Goal: Transaction & Acquisition: Obtain resource

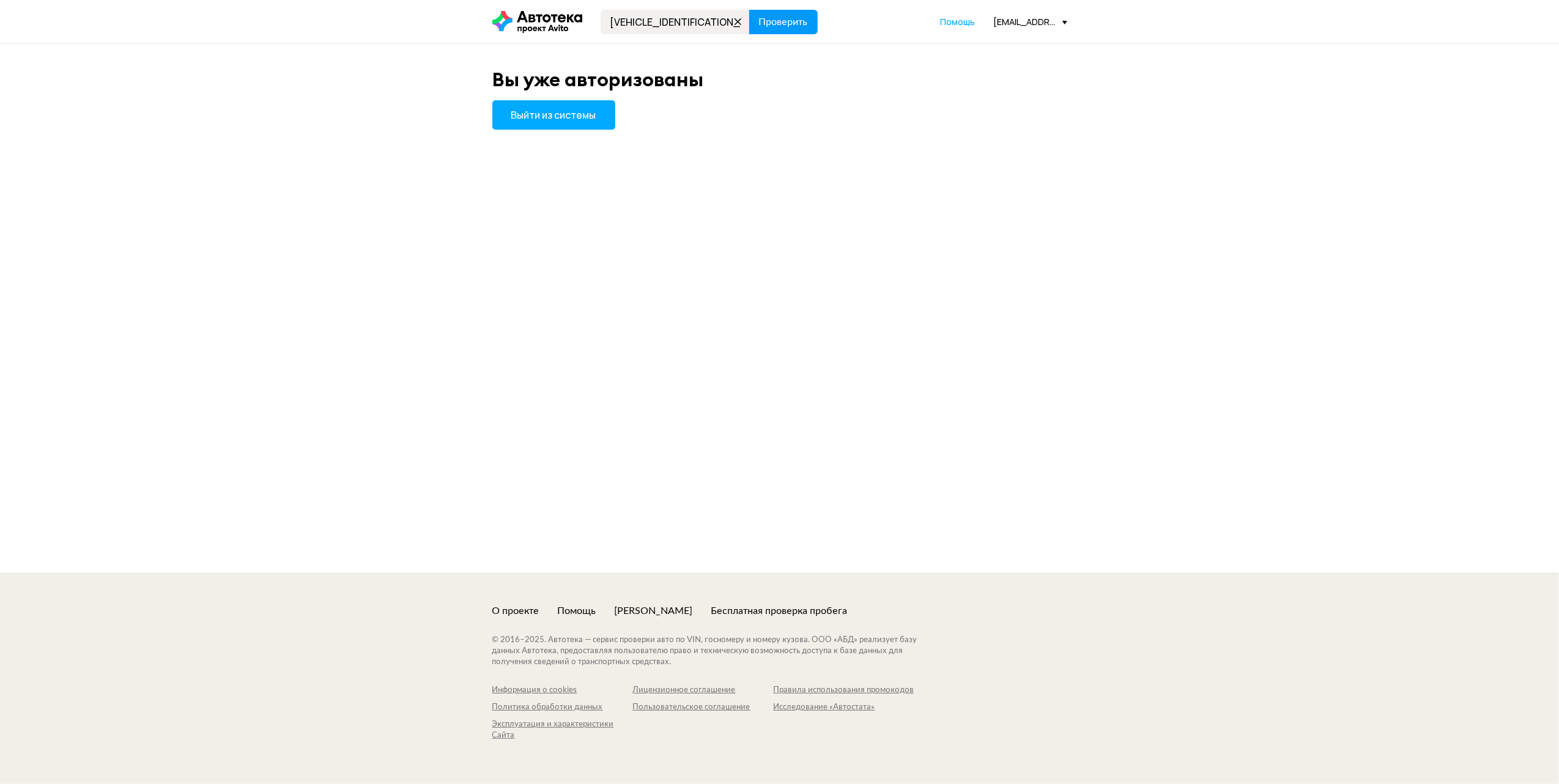
type input "[VEHICLE_IDENTIFICATION_NUMBER]"
click at [779, 20] on span "Проверить" at bounding box center [783, 22] width 49 height 9
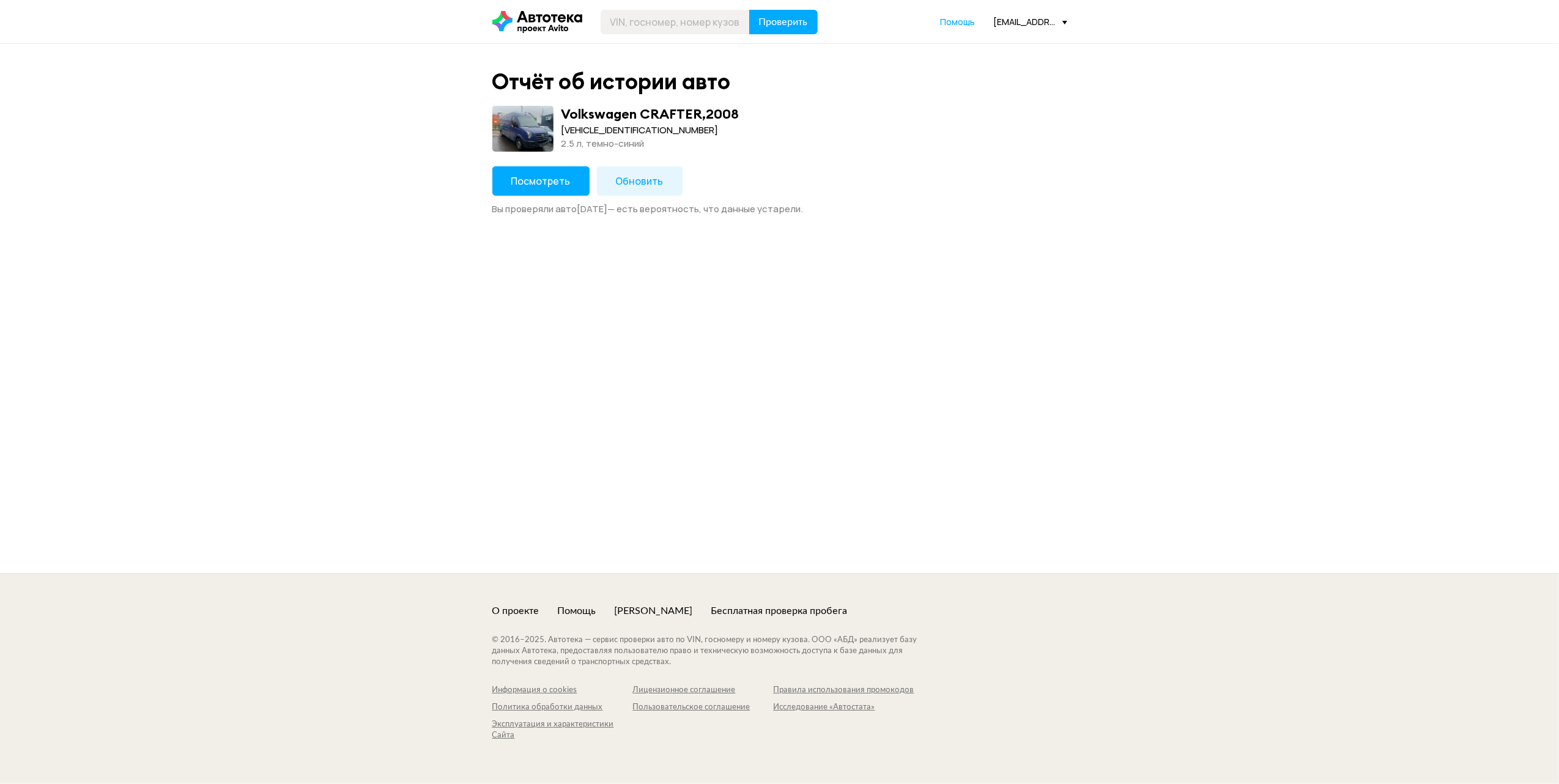
click at [642, 182] on span "Обновить" at bounding box center [640, 181] width 48 height 13
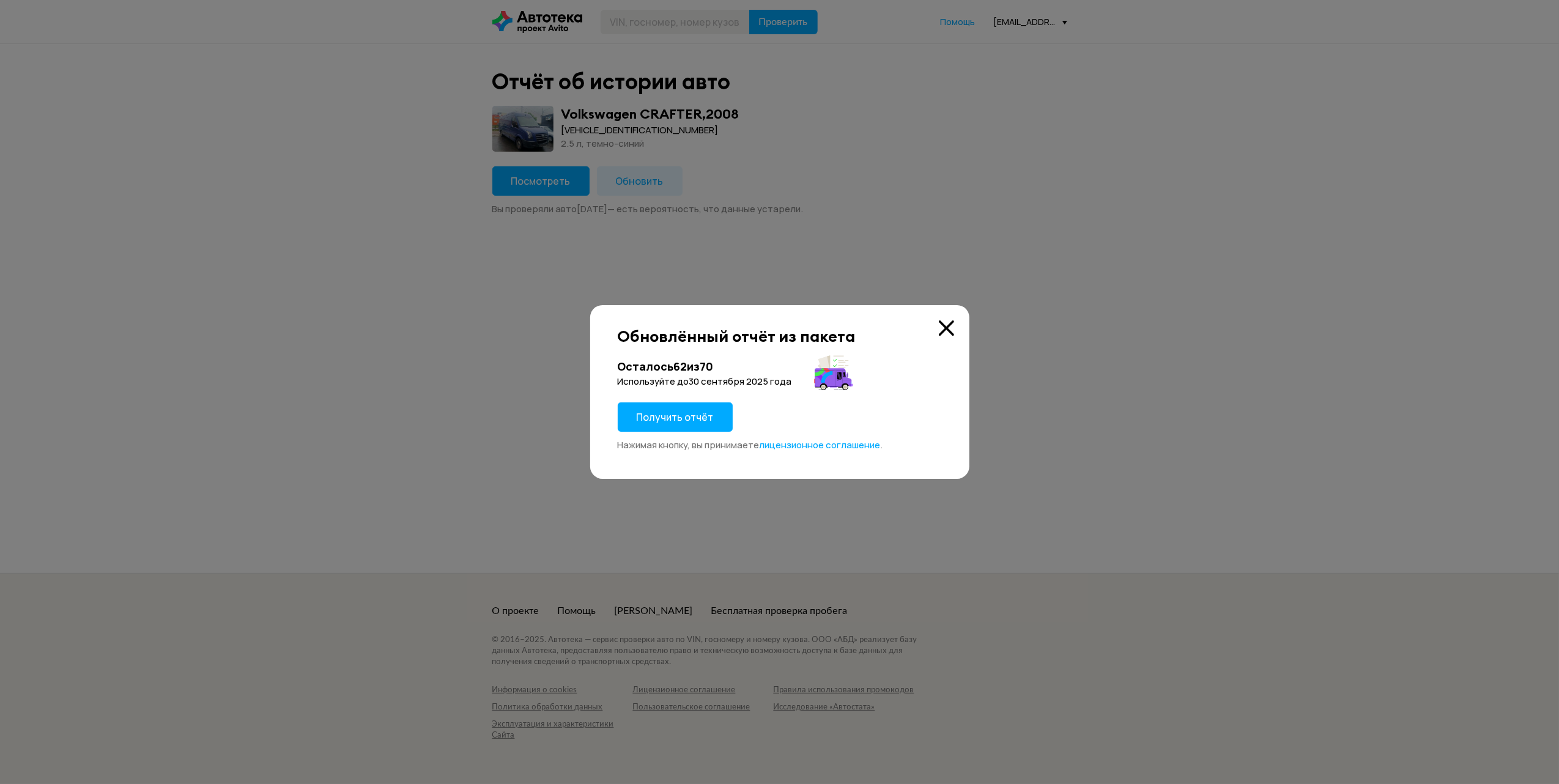
click at [663, 425] on button "Получить отчёт" at bounding box center [675, 417] width 115 height 29
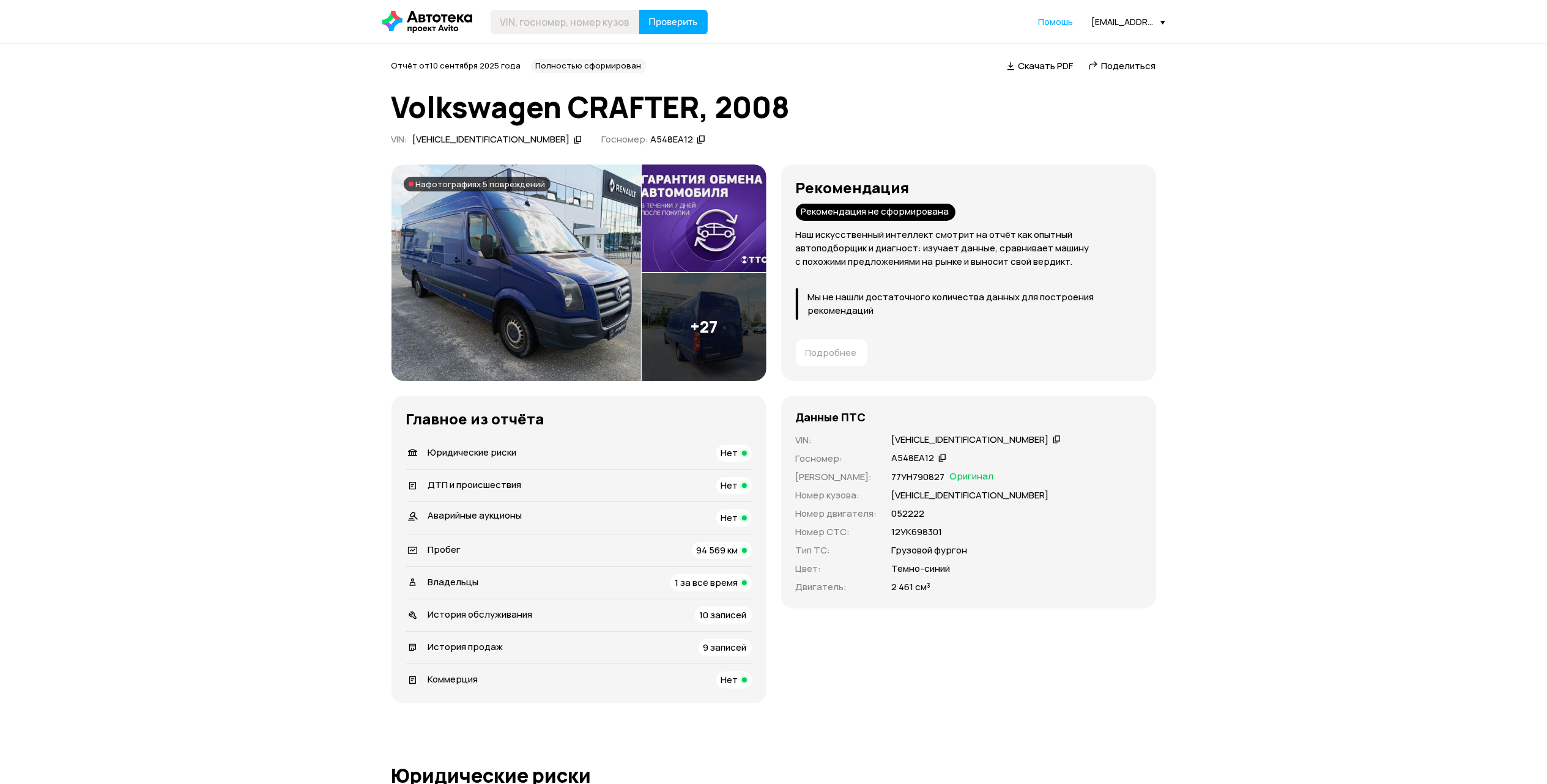
click at [1121, 62] on span "Поделиться" at bounding box center [1129, 66] width 55 height 13
click at [488, 137] on div "[VEHICLE_IDENTIFICATION_NUMBER]" at bounding box center [491, 140] width 157 height 13
click at [1034, 64] on span "Скачать PDF" at bounding box center [1046, 66] width 55 height 13
